Goal: Complete application form: Complete application form

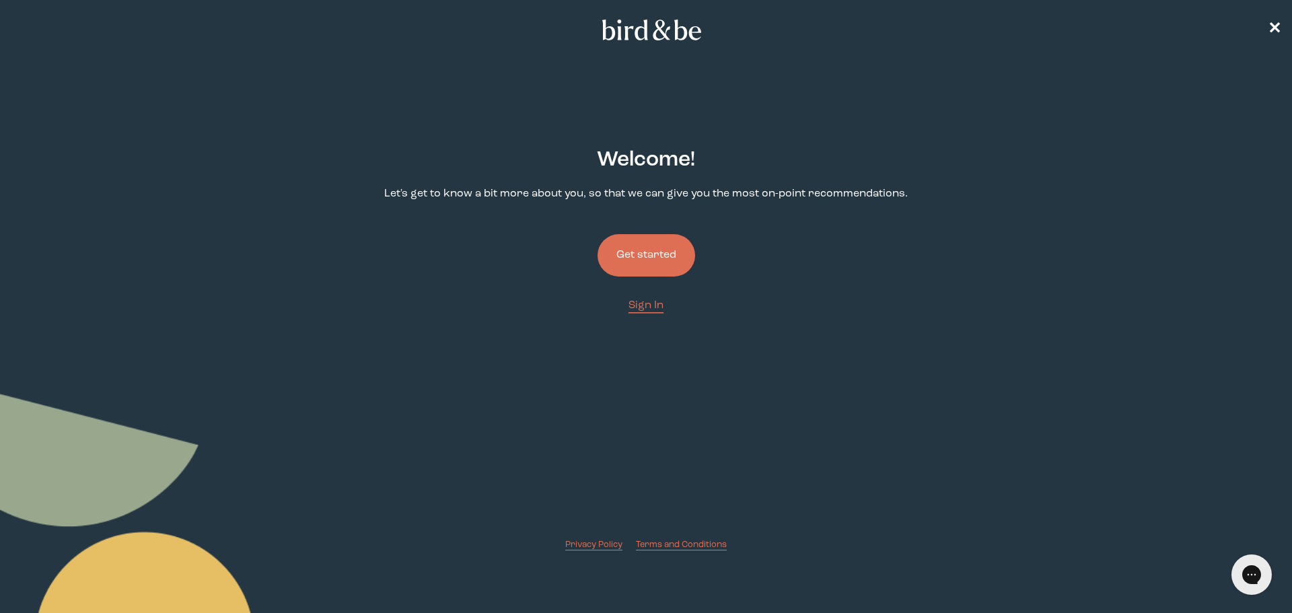
click at [633, 247] on button "Get started" at bounding box center [647, 255] width 98 height 42
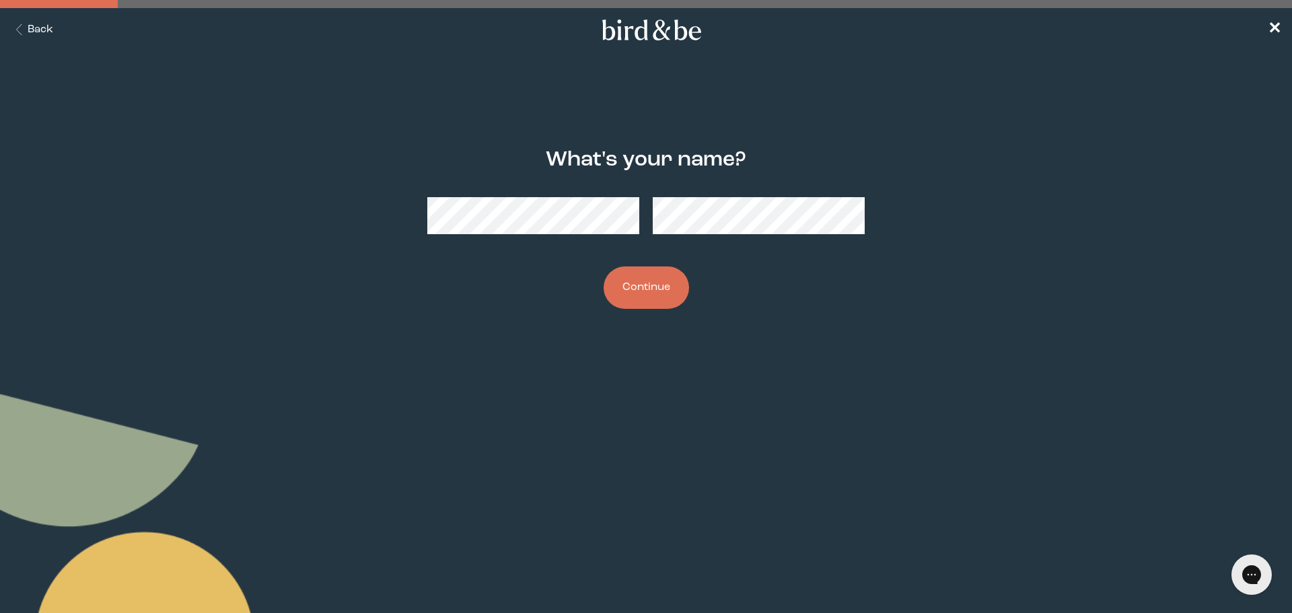
click at [632, 284] on button "Continue" at bounding box center [646, 288] width 85 height 42
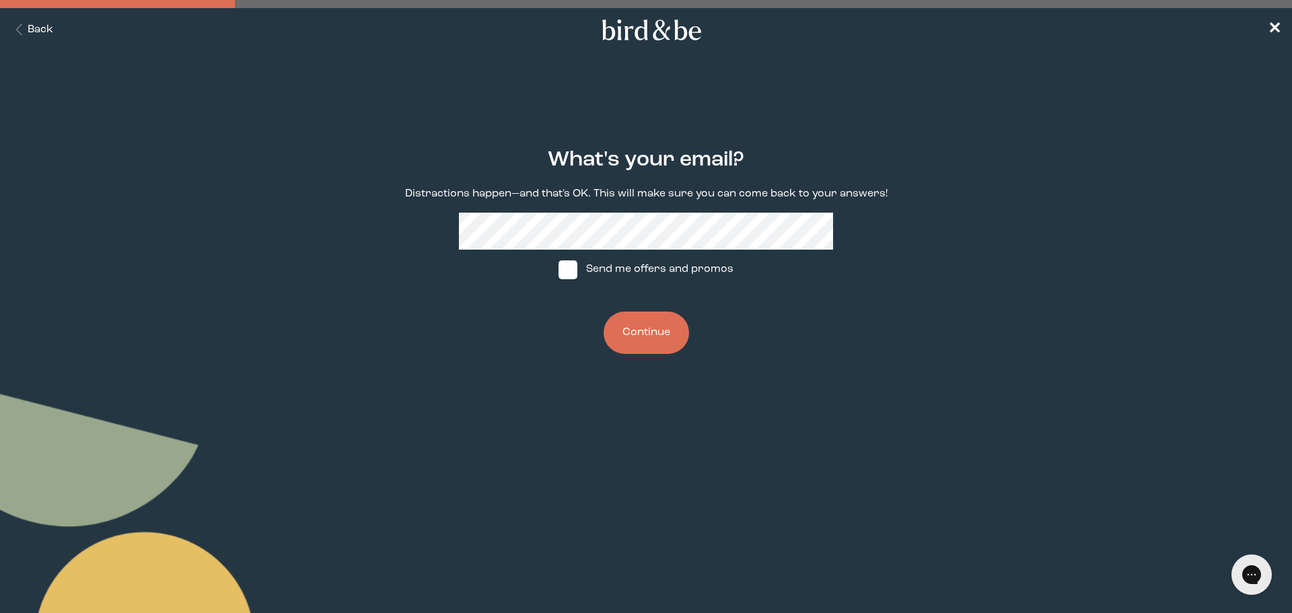
click at [619, 333] on button "Continue" at bounding box center [646, 333] width 85 height 42
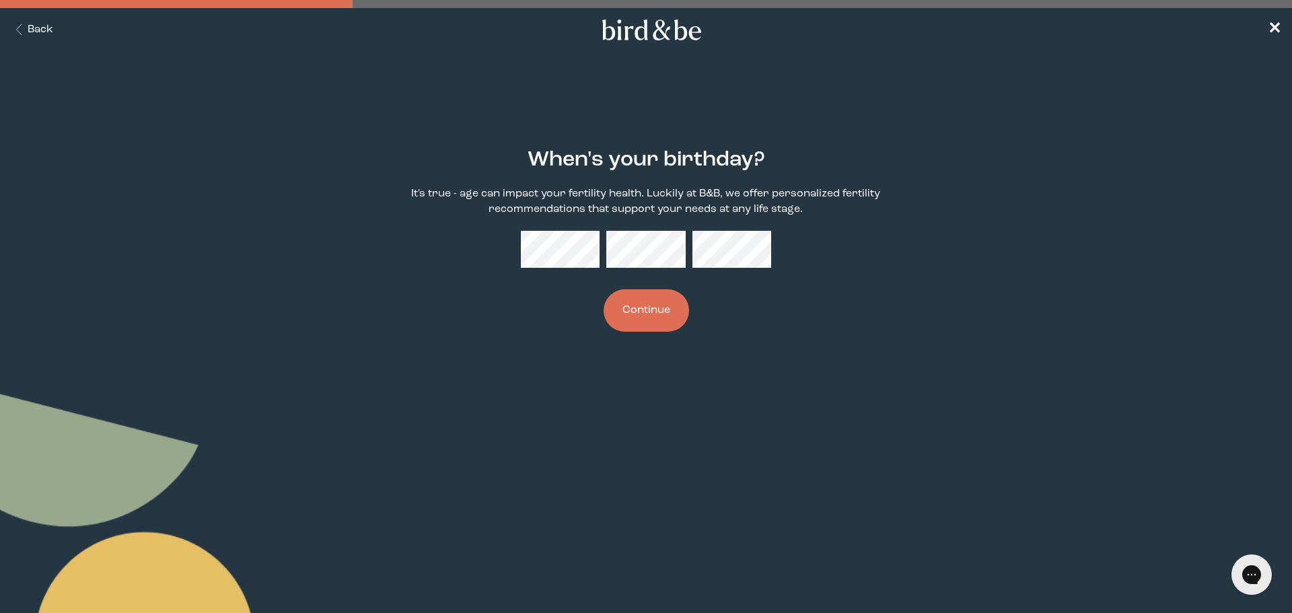
click at [671, 306] on button "Continue" at bounding box center [646, 310] width 85 height 42
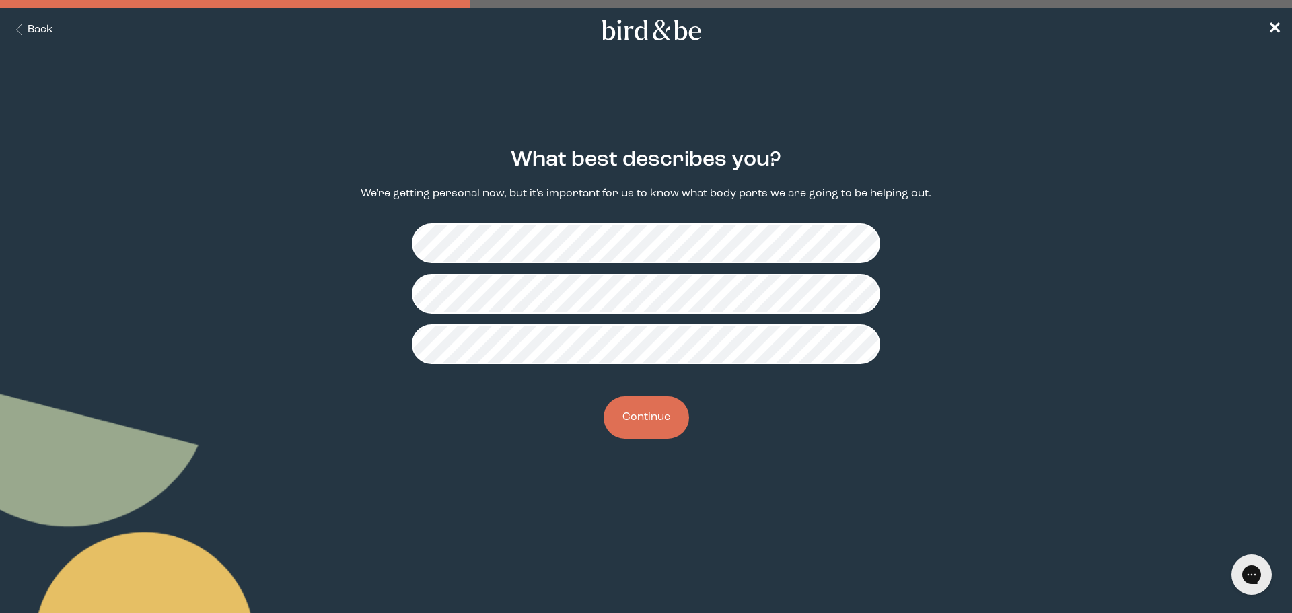
click at [645, 425] on button "Continue" at bounding box center [646, 417] width 85 height 42
click at [664, 419] on button "Continue" at bounding box center [646, 417] width 85 height 42
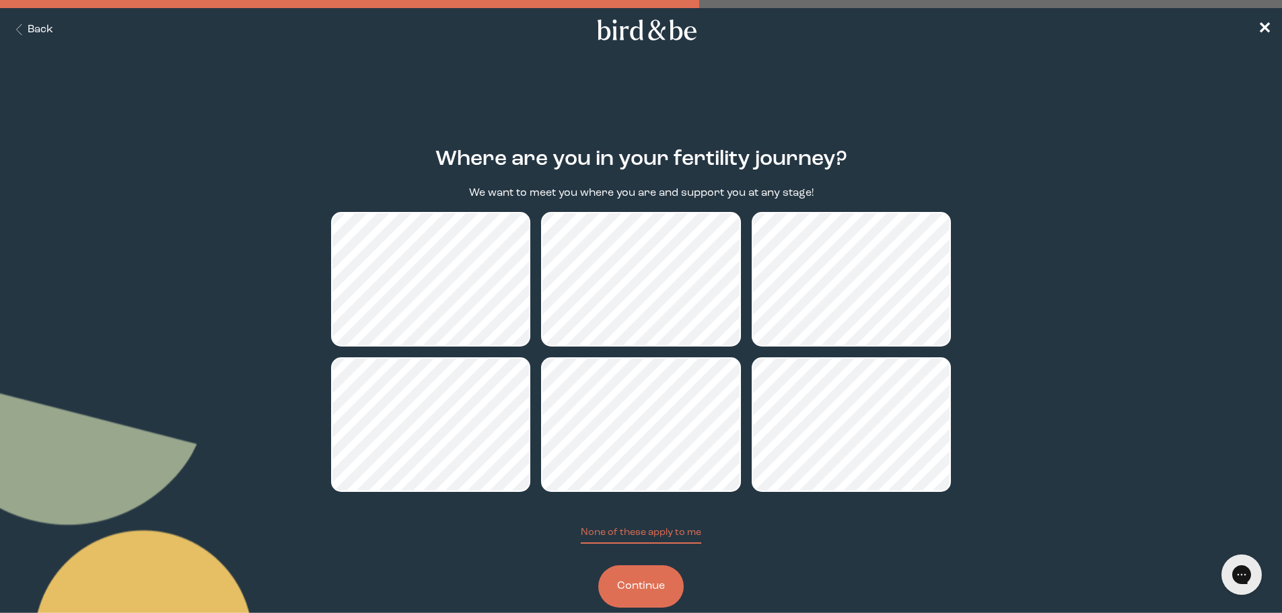
click at [609, 583] on button "Continue" at bounding box center [640, 586] width 85 height 42
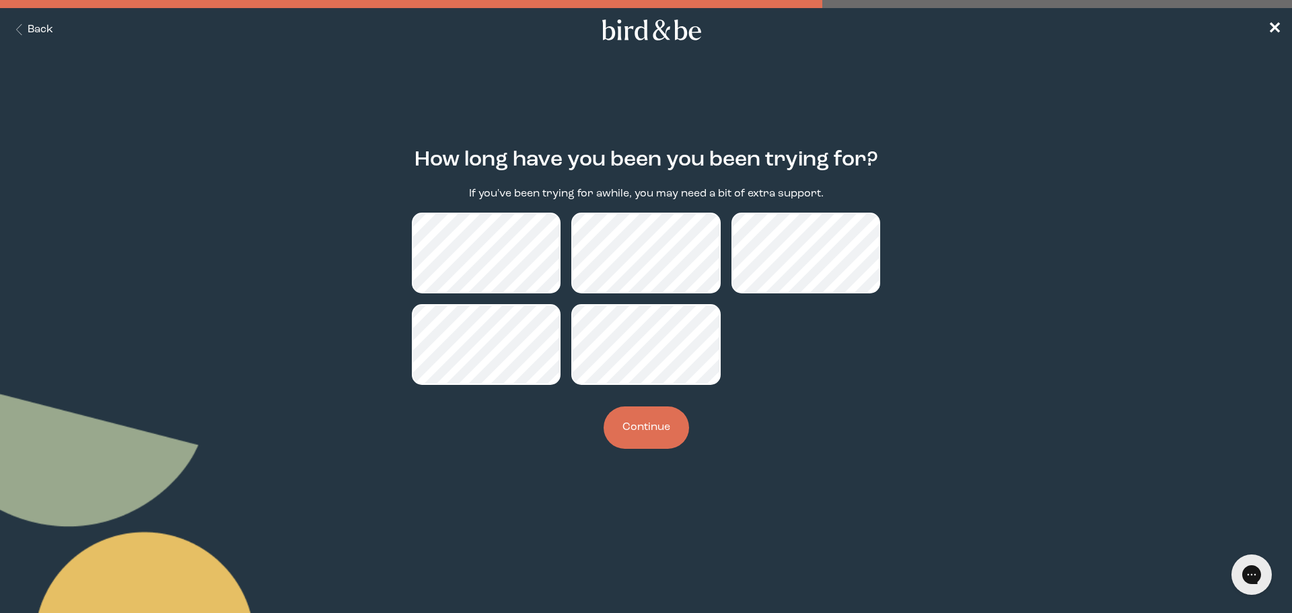
click at [669, 431] on button "Continue" at bounding box center [646, 428] width 85 height 42
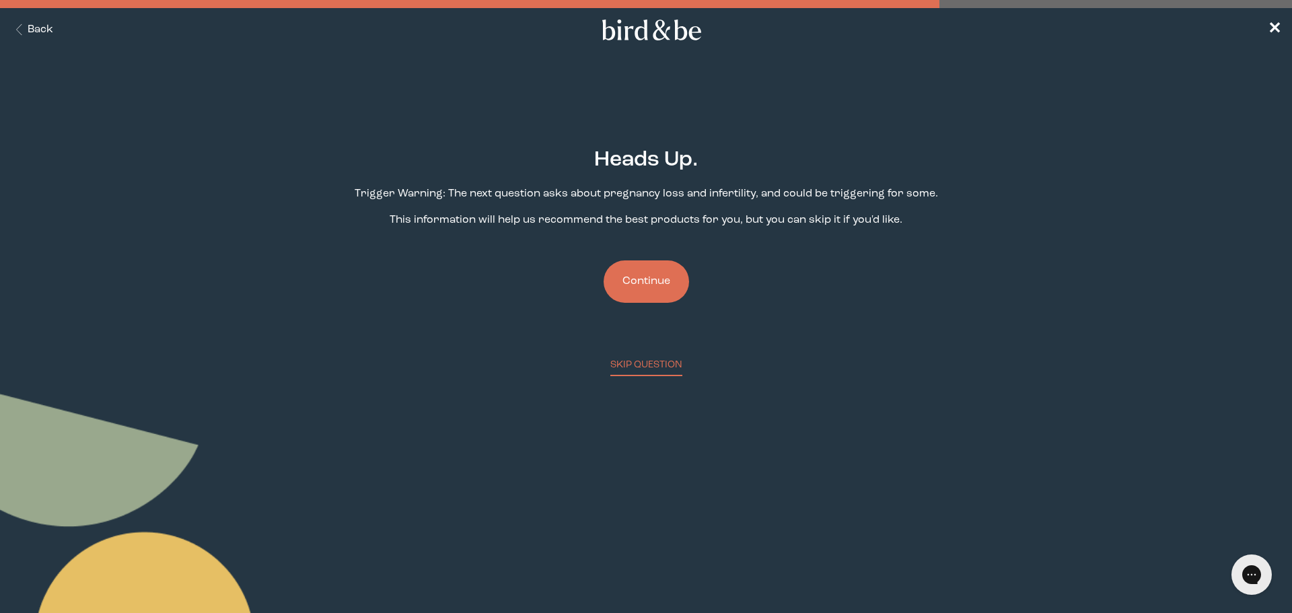
click at [645, 269] on button "Continue" at bounding box center [646, 281] width 85 height 42
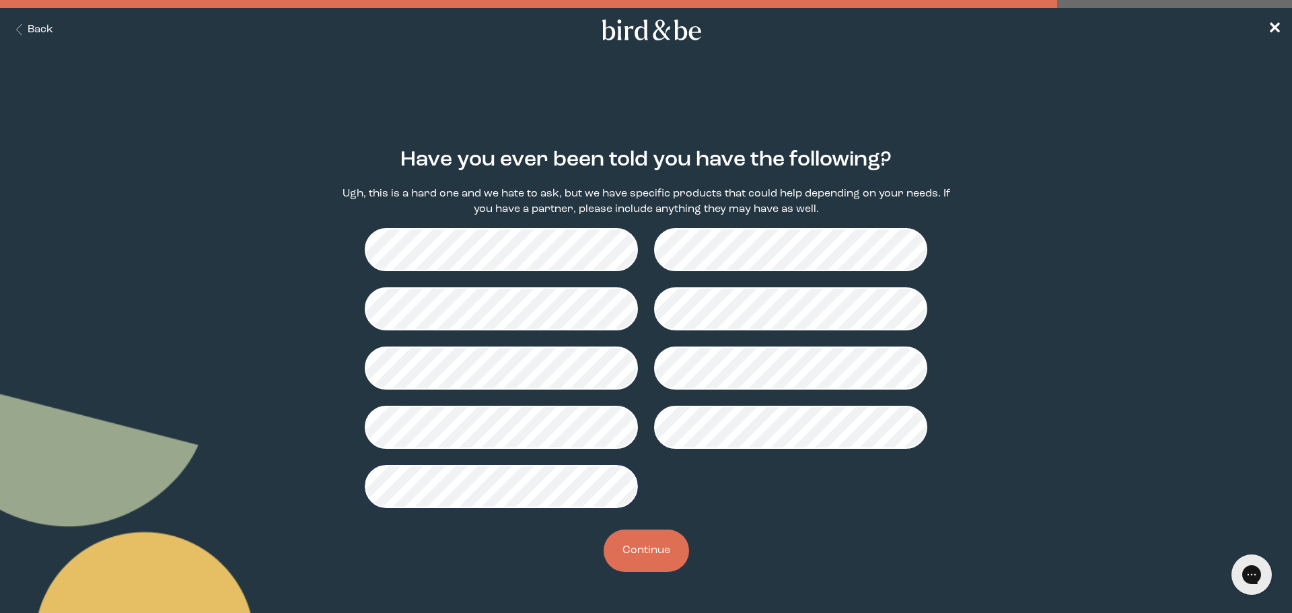
click at [641, 552] on button "Continue" at bounding box center [646, 551] width 85 height 42
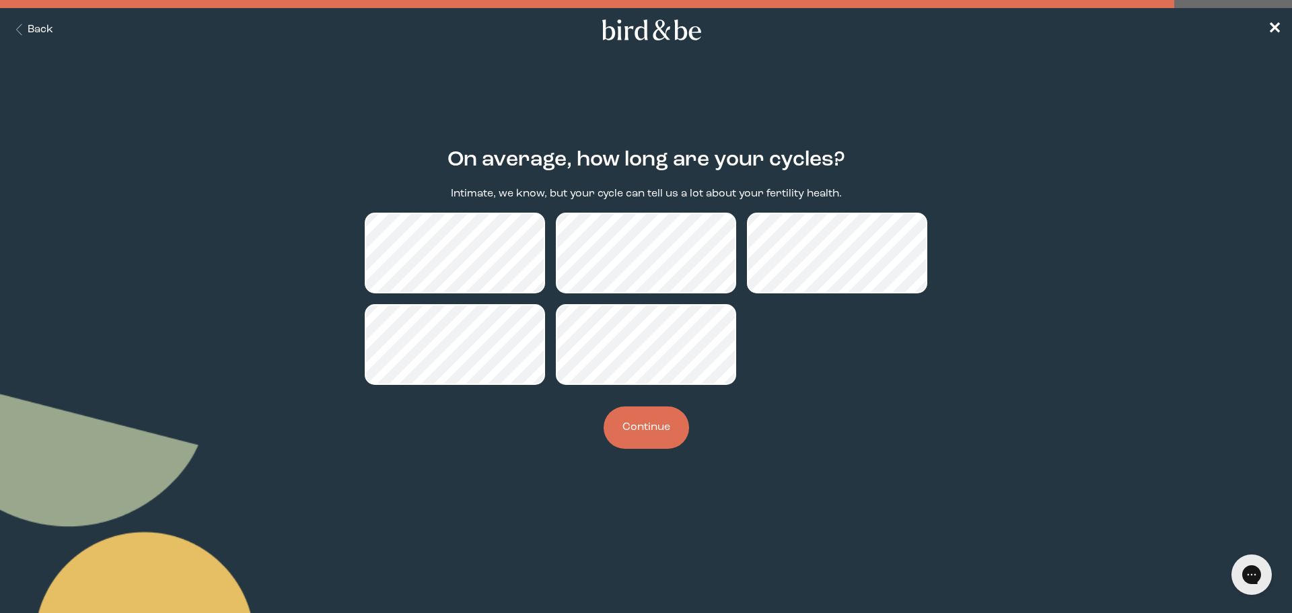
click at [635, 423] on button "Continue" at bounding box center [646, 428] width 85 height 42
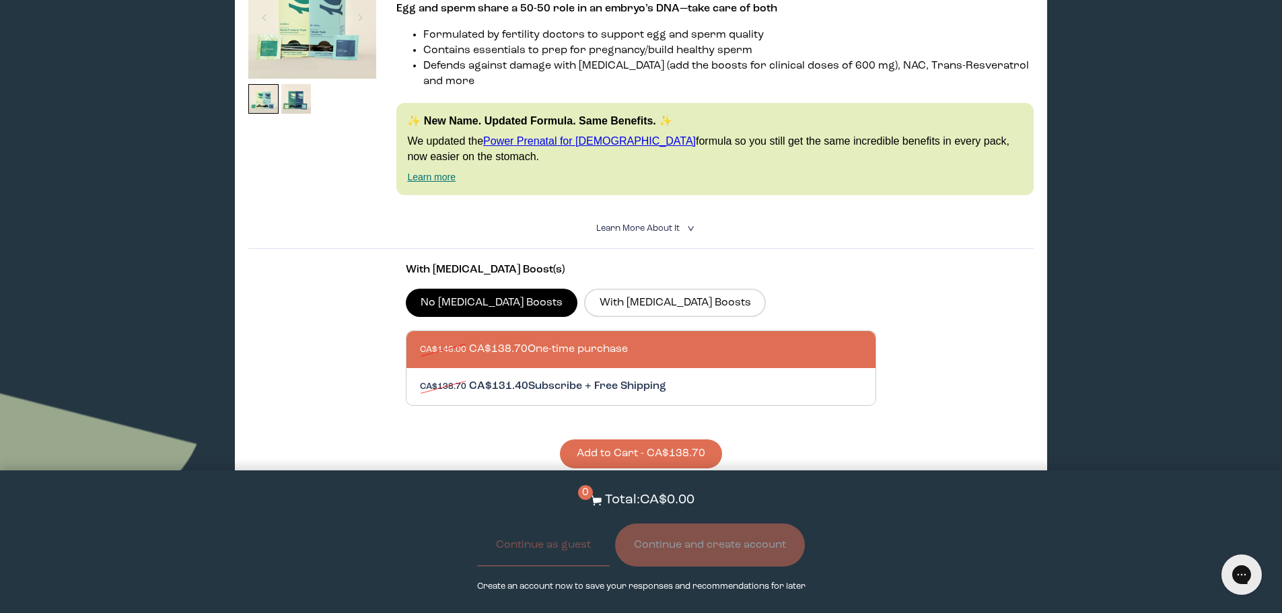
scroll to position [269, 0]
click at [578, 305] on div "With [MEDICAL_DATA] Boost(s) No [MEDICAL_DATA] Boosts With [MEDICAL_DATA] Boost…" at bounding box center [641, 365] width 471 height 206
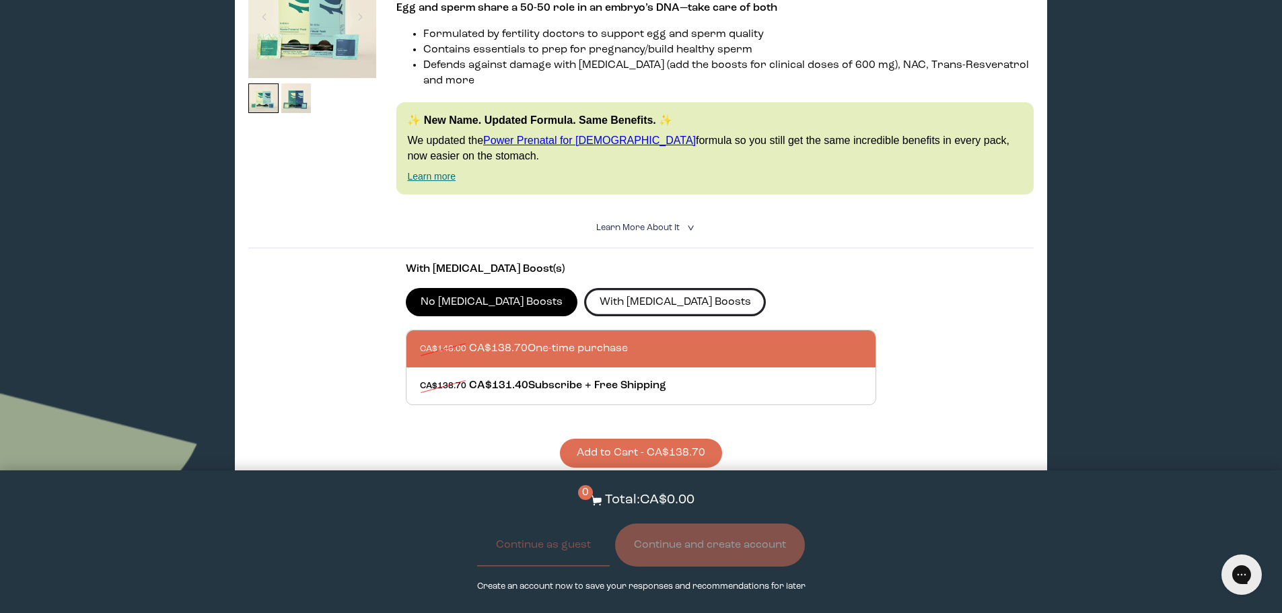
click at [584, 296] on label "With [MEDICAL_DATA] Boosts" at bounding box center [675, 302] width 182 height 28
click at [0, 0] on input "With [MEDICAL_DATA] Boosts" at bounding box center [0, 0] width 0 height 0
click at [464, 291] on label "No [MEDICAL_DATA] Boosts" at bounding box center [492, 302] width 172 height 28
click at [0, 0] on input "No [MEDICAL_DATA] Boosts" at bounding box center [0, 0] width 0 height 0
click at [639, 288] on label "With [MEDICAL_DATA] Boosts" at bounding box center [675, 302] width 182 height 28
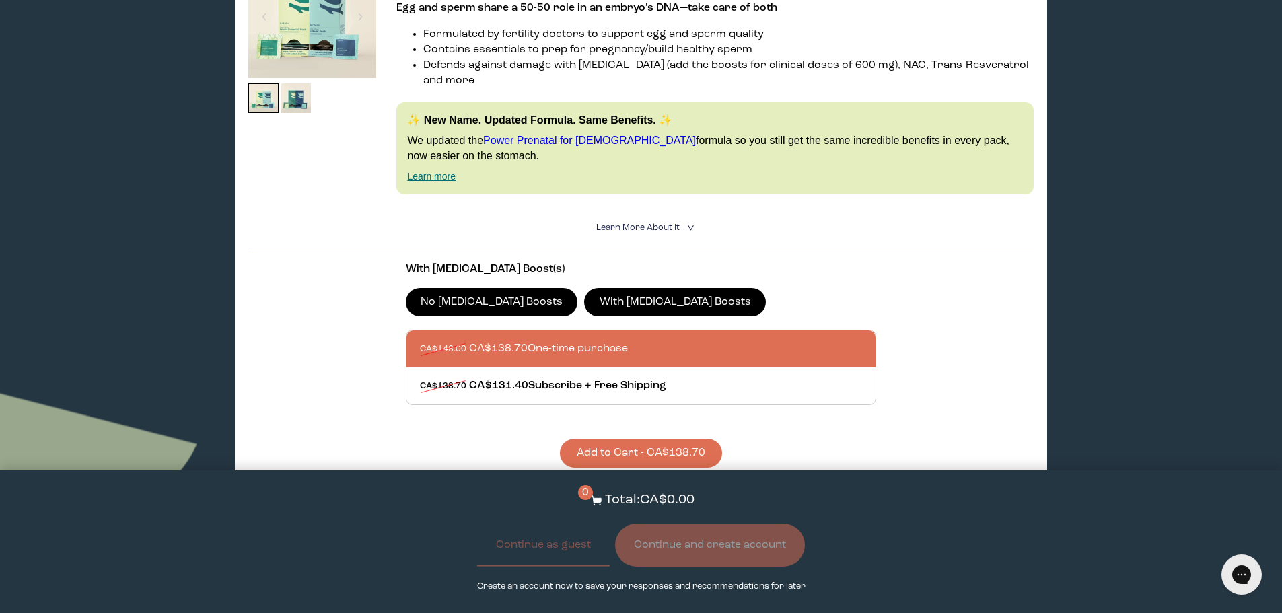
click at [0, 0] on input "With [MEDICAL_DATA] Boosts" at bounding box center [0, 0] width 0 height 0
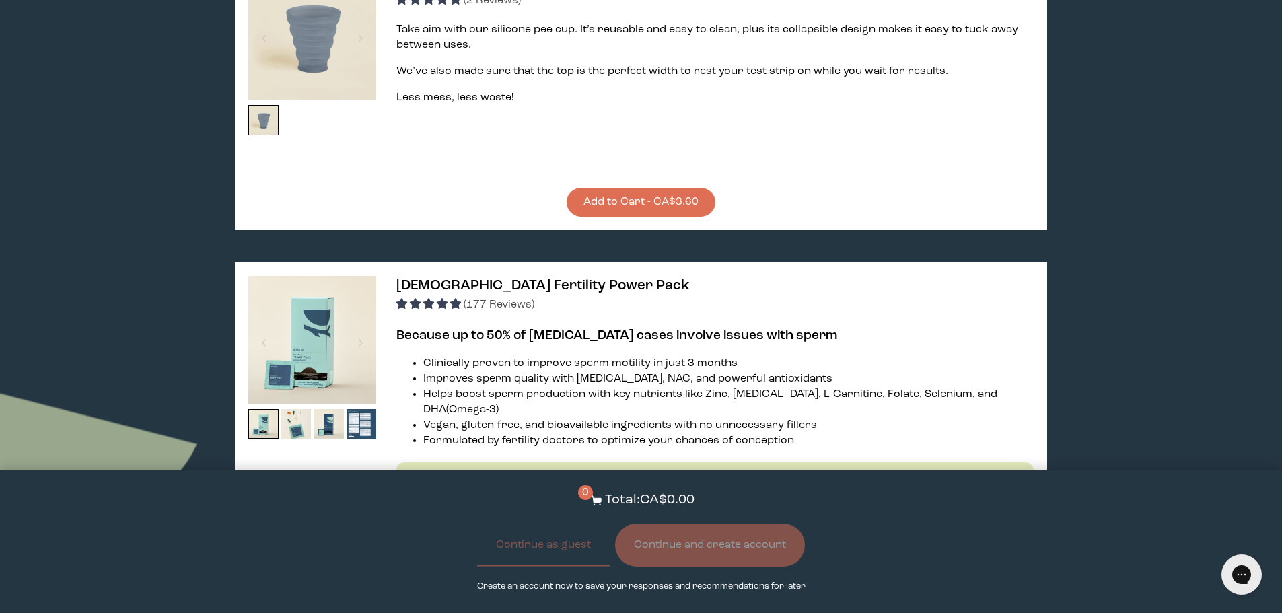
scroll to position [2288, 0]
